Goal: Task Accomplishment & Management: Complete application form

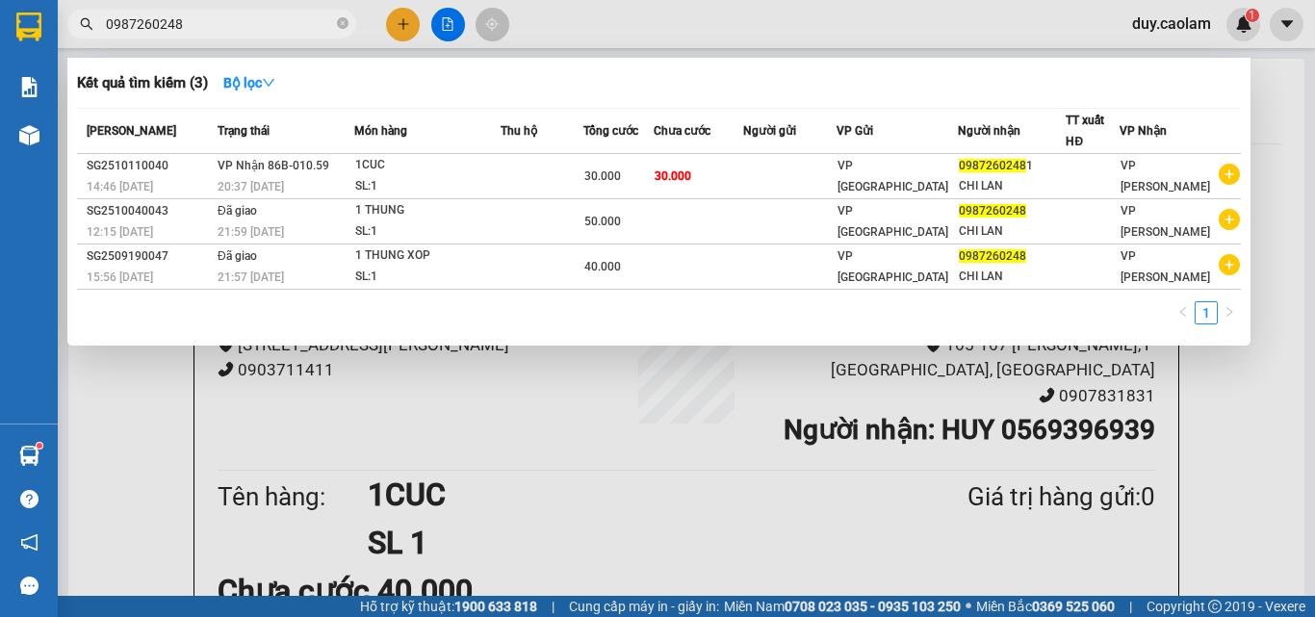
click at [341, 26] on icon "close-circle" at bounding box center [343, 23] width 12 height 12
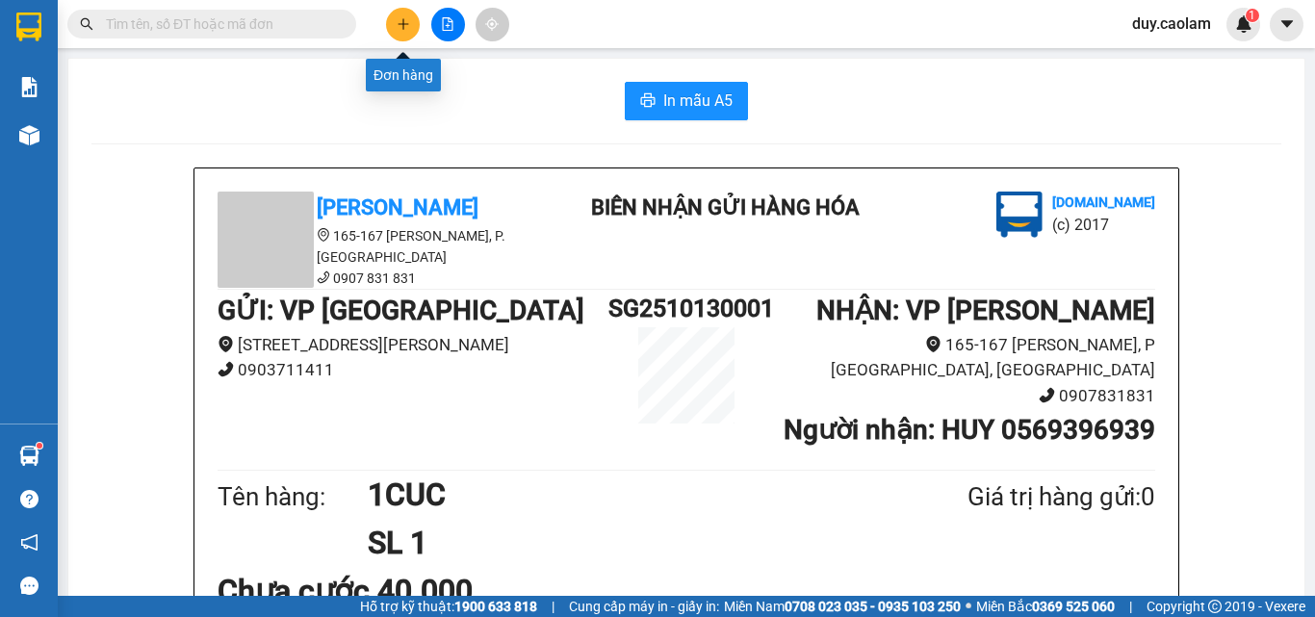
click at [397, 18] on icon "plus" at bounding box center [403, 23] width 13 height 13
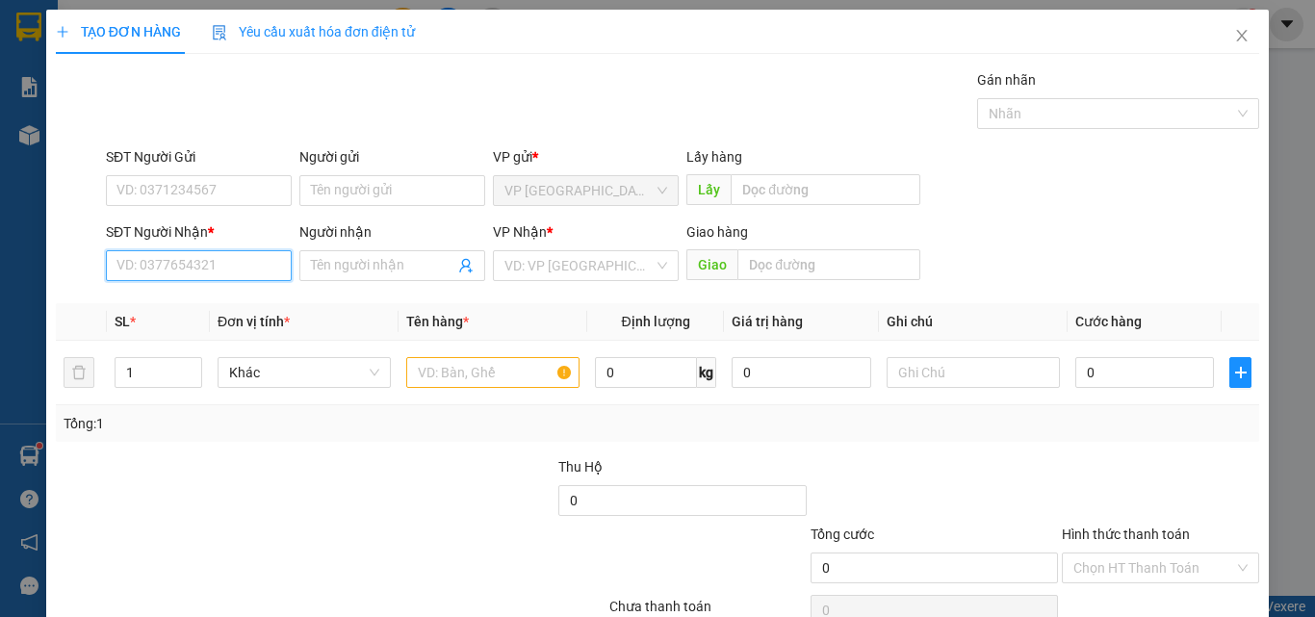
click at [209, 264] on input "SĐT Người Nhận *" at bounding box center [199, 265] width 186 height 31
click at [210, 300] on div "0394483632 - TUYEN" at bounding box center [196, 304] width 161 height 21
type input "0394483632"
type input "TUYEN"
type input "0394483632"
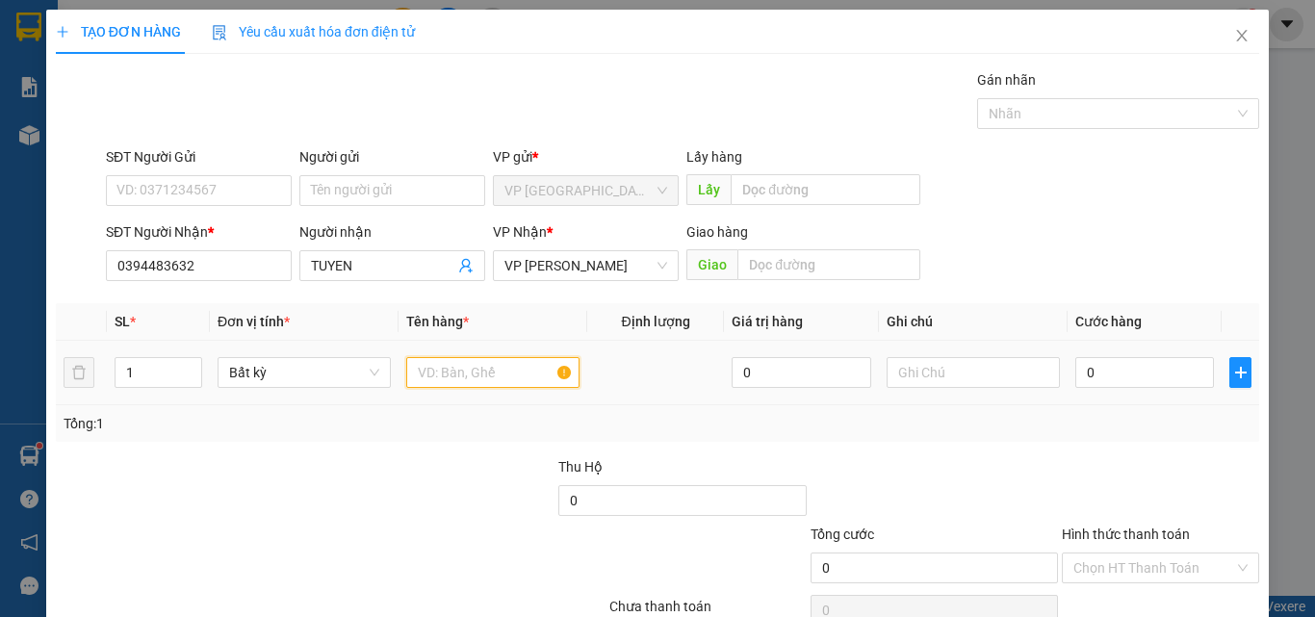
click at [443, 365] on input "text" at bounding box center [492, 372] width 173 height 31
type input "1 BAO"
click at [1099, 381] on input "0" at bounding box center [1144, 372] width 139 height 31
type input "4"
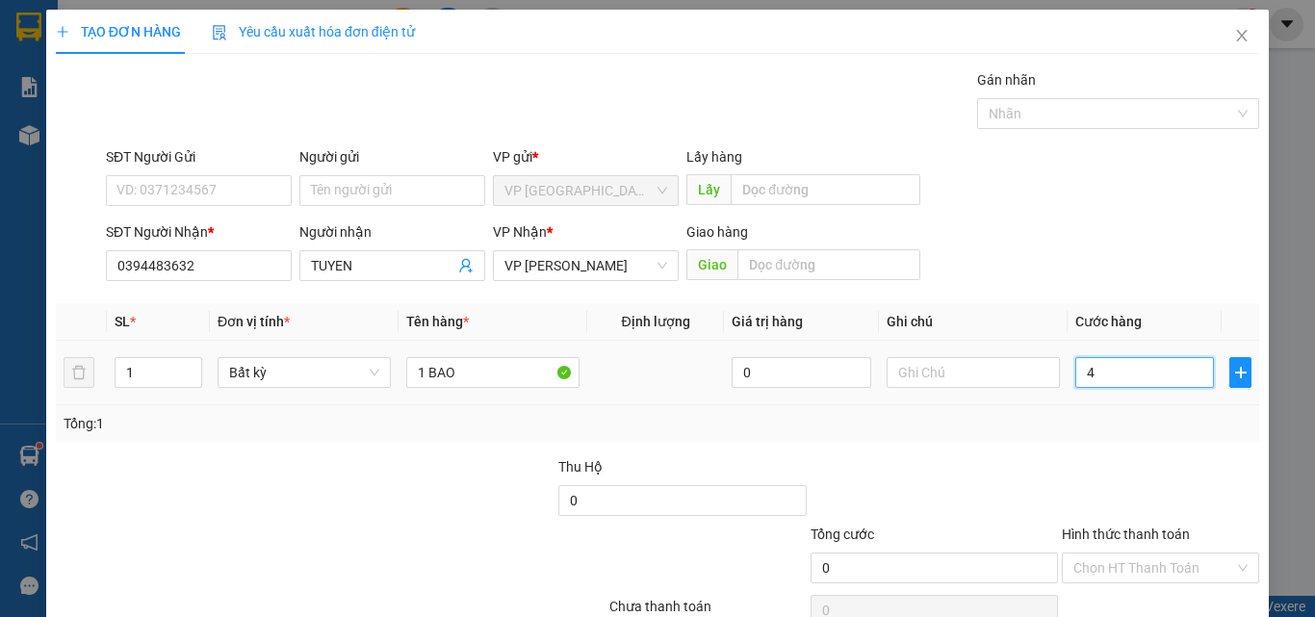
type input "4"
type input "40"
type input "400"
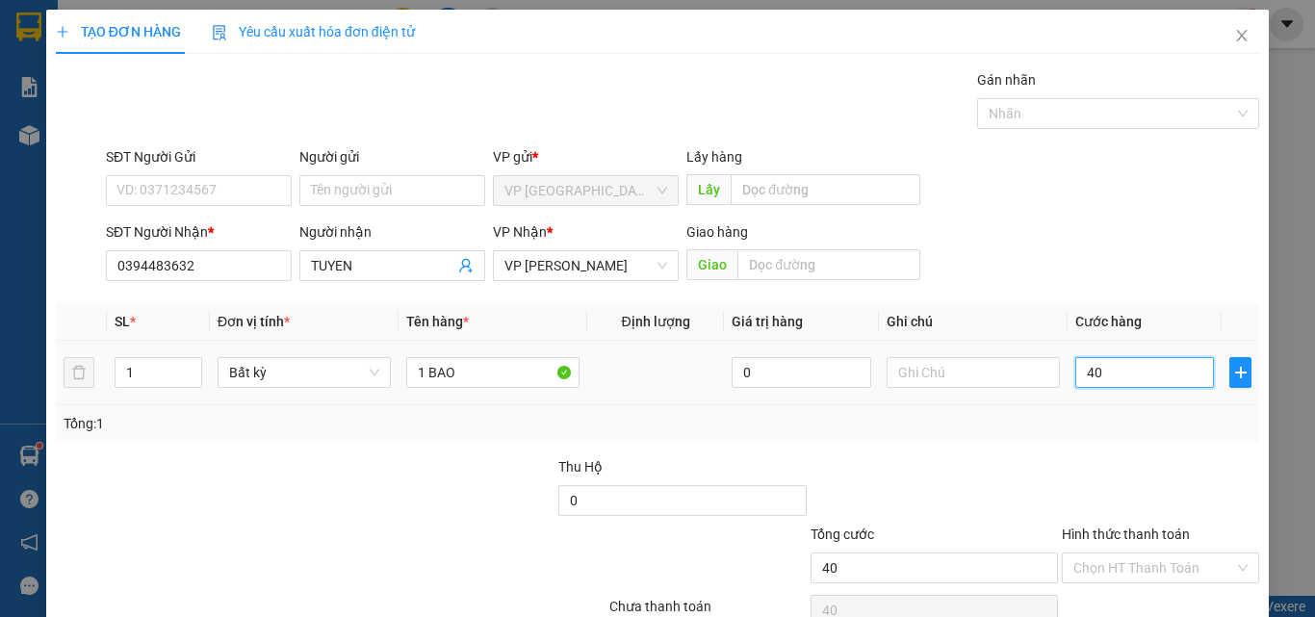
type input "400"
type input "4.000"
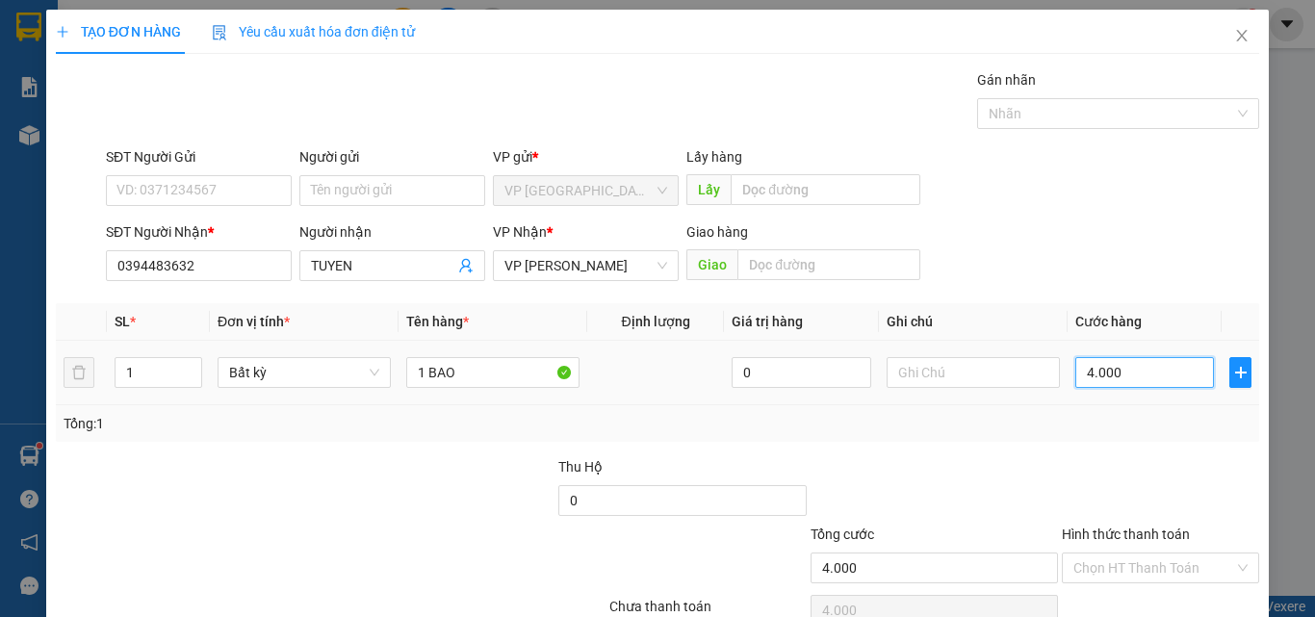
type input "40.000"
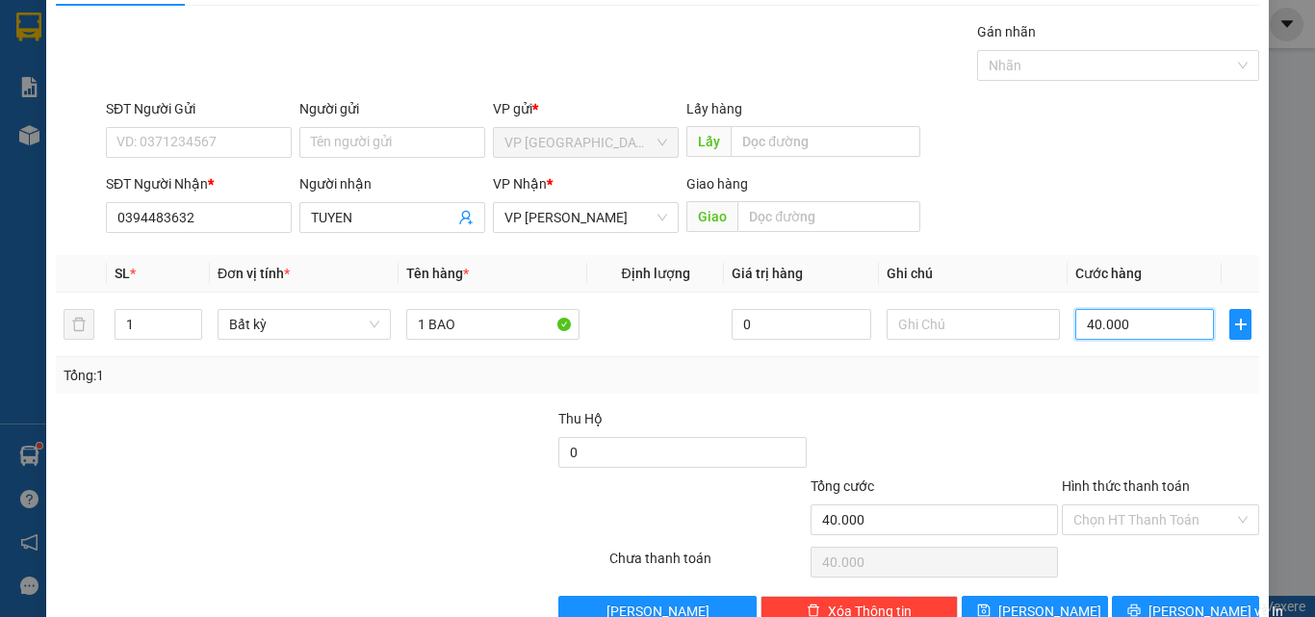
scroll to position [95, 0]
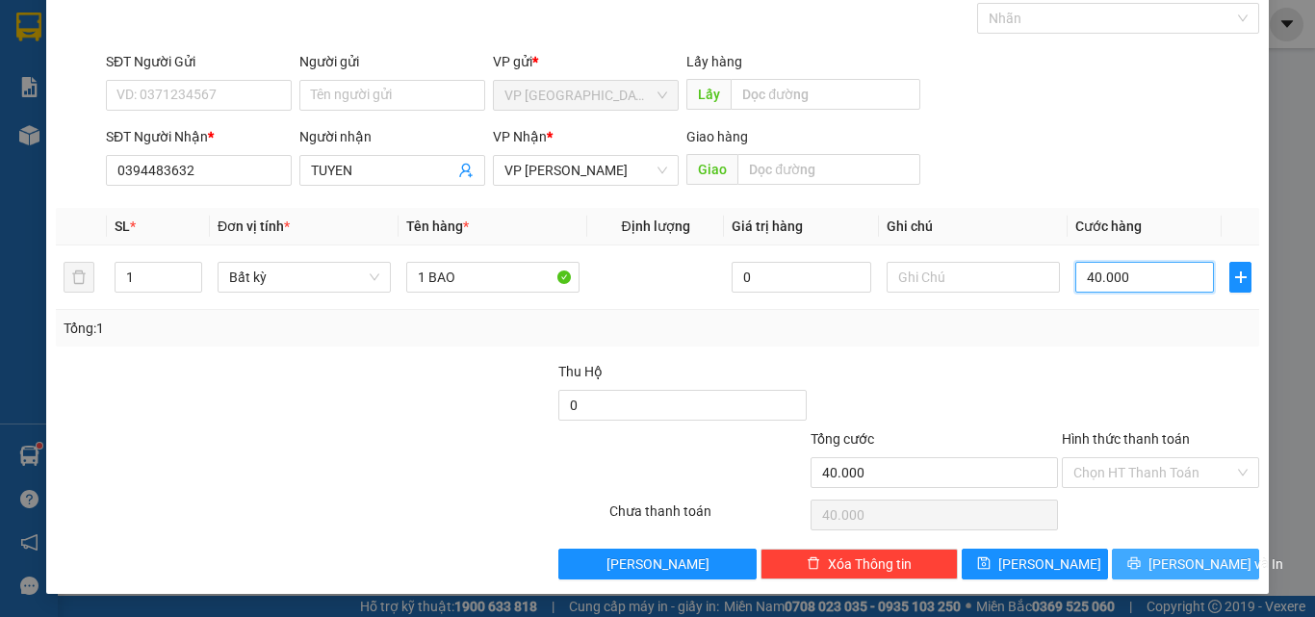
type input "40.000"
click at [1131, 557] on button "[PERSON_NAME] và In" at bounding box center [1185, 564] width 147 height 31
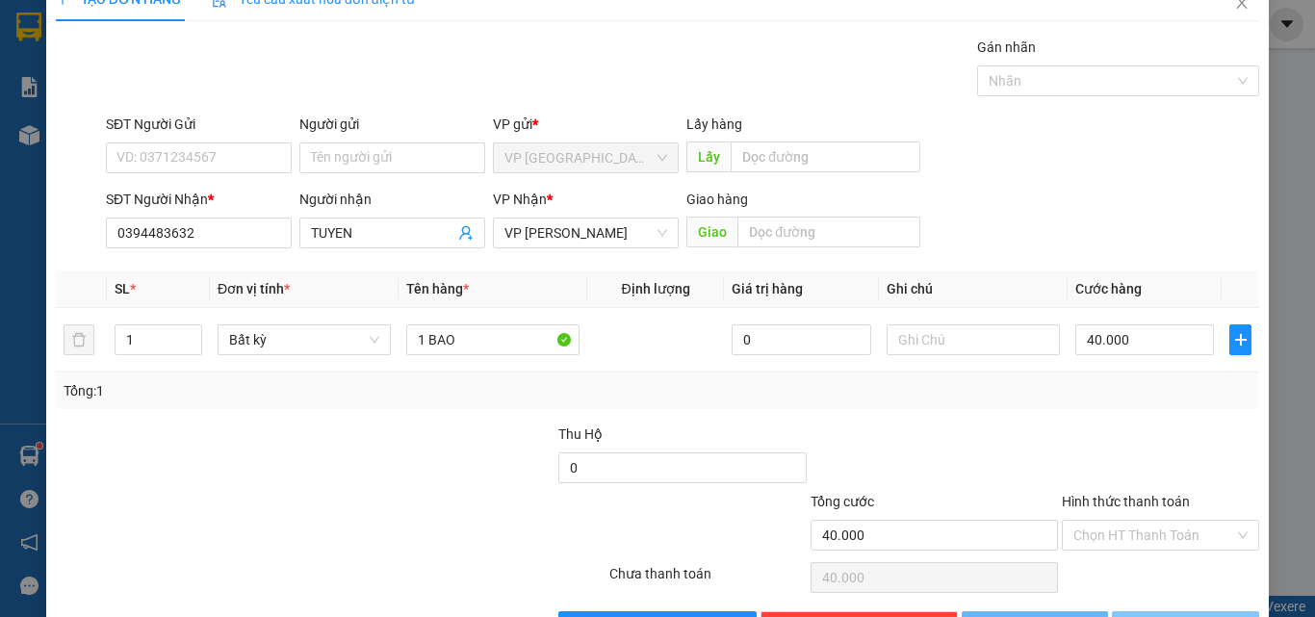
scroll to position [0, 0]
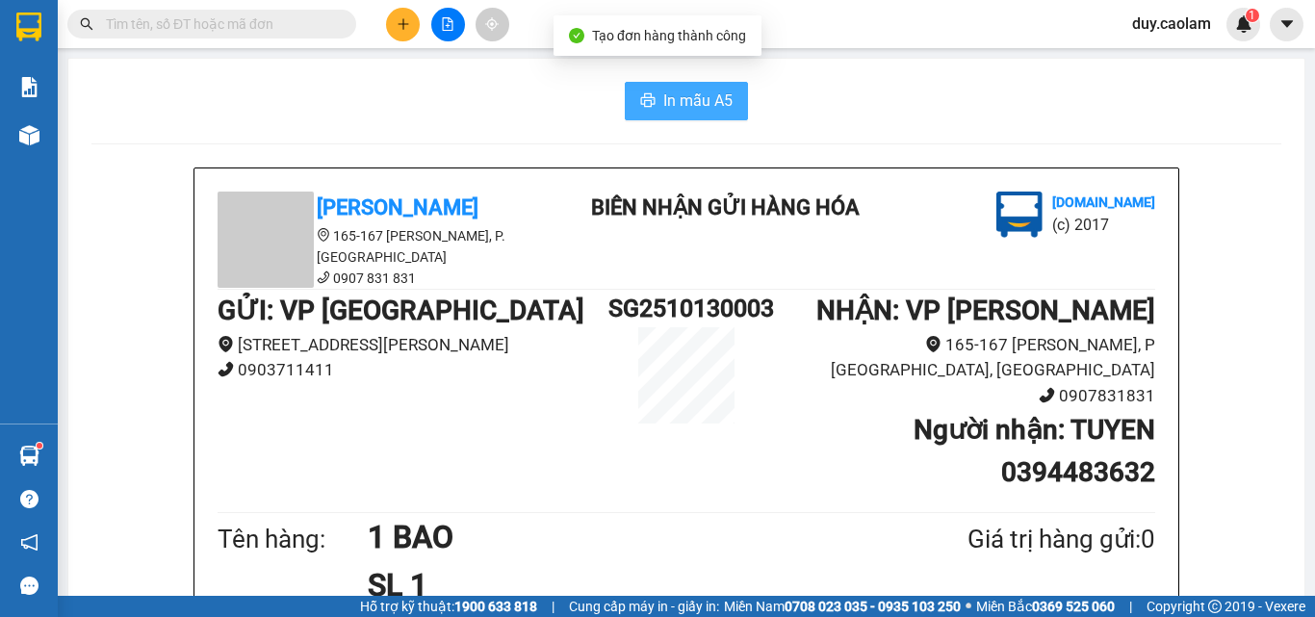
drag, startPoint x: 708, startPoint y: 102, endPoint x: 761, endPoint y: 205, distance: 116.3
click at [707, 103] on span "In mẫu A5" at bounding box center [697, 101] width 69 height 24
